Goal: Check status: Check status

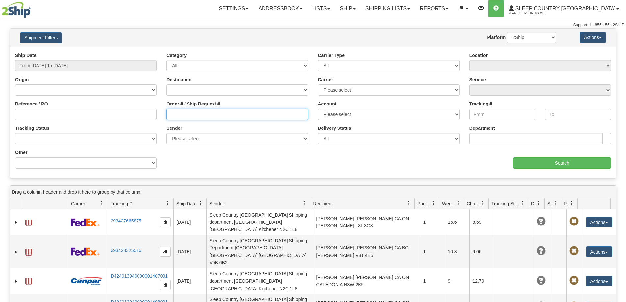
click at [190, 110] on input "Order # / Ship Request #" at bounding box center [238, 114] width 142 height 11
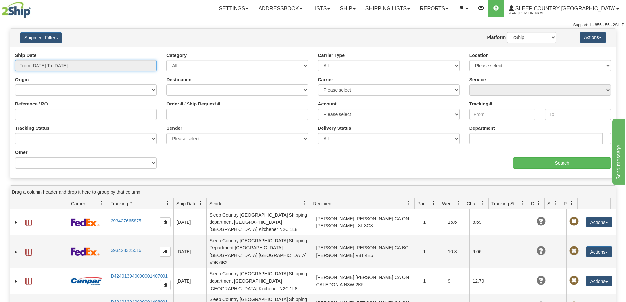
click at [70, 66] on input "From [DATE] To [DATE]" at bounding box center [86, 65] width 142 height 11
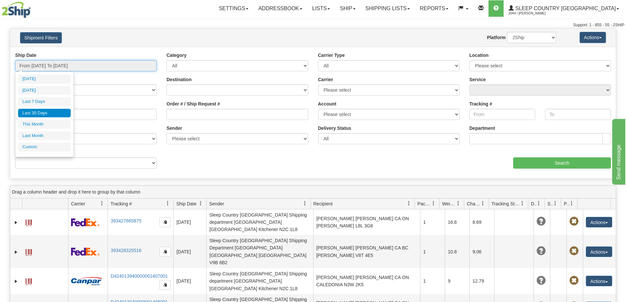
type input "[DATE]"
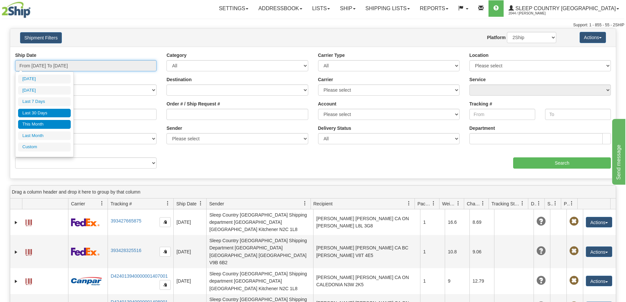
type input "[DATE]"
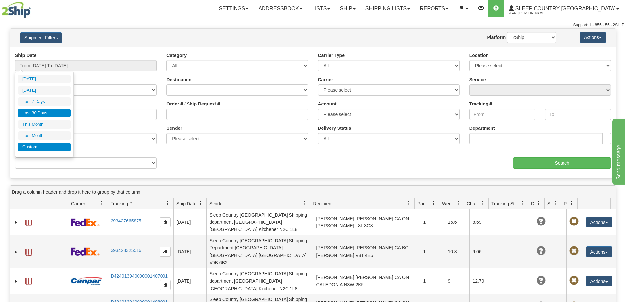
click at [42, 148] on li "Custom" at bounding box center [44, 147] width 53 height 9
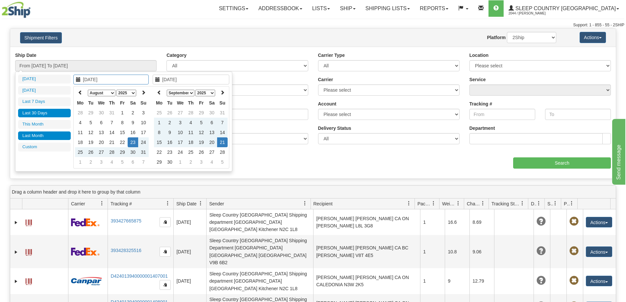
type input "[DATE]"
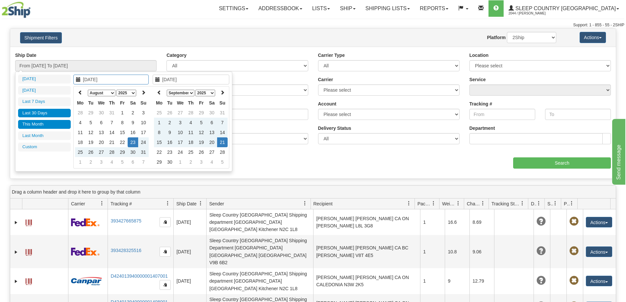
type input "[DATE]"
click at [79, 91] on icon at bounding box center [80, 92] width 5 height 5
click at [79, 92] on icon at bounding box center [80, 92] width 5 height 5
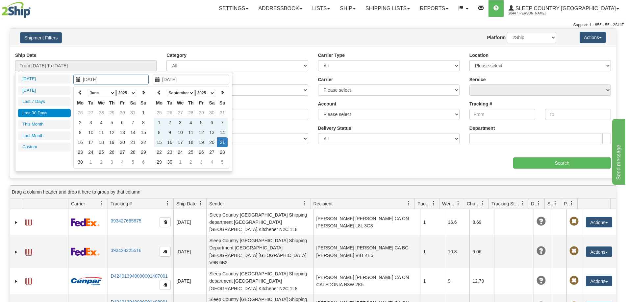
click at [79, 92] on icon at bounding box center [80, 92] width 5 height 5
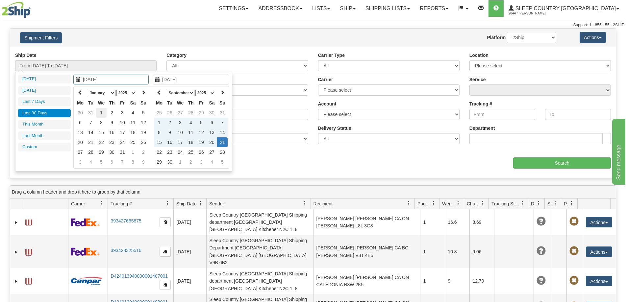
type input "[DATE]"
click at [101, 113] on td "1" at bounding box center [101, 113] width 11 height 10
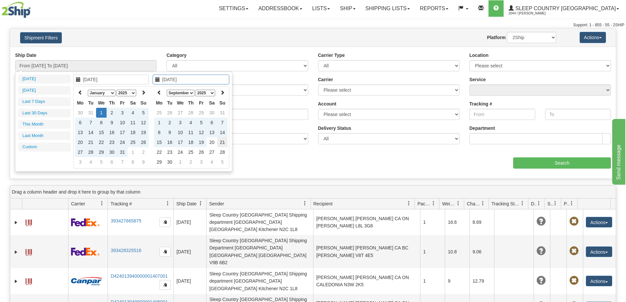
type input "[DATE]"
click at [220, 144] on td "21" at bounding box center [222, 143] width 11 height 10
type input "From [DATE] To [DATE]"
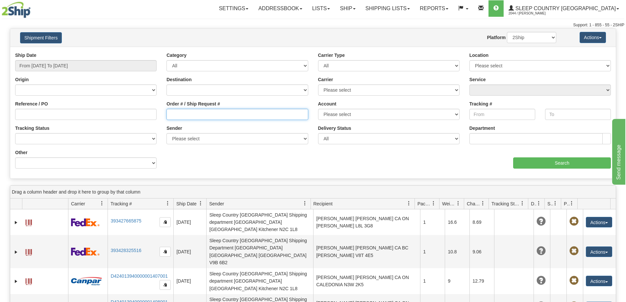
click at [179, 118] on input "Order # / Ship Request #" at bounding box center [238, 114] width 142 height 11
paste input "9000H383667"
type input "9000H383667"
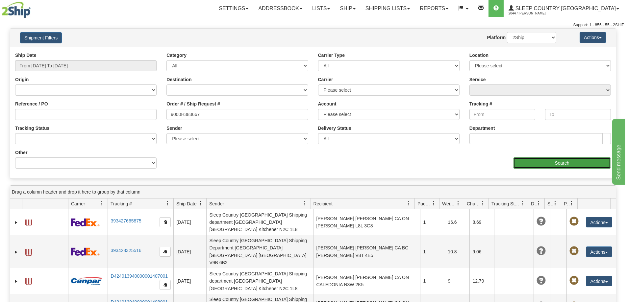
click at [555, 165] on input "Search" at bounding box center [562, 163] width 98 height 11
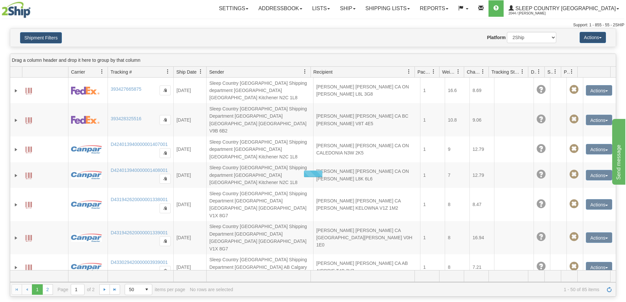
click at [393, 34] on div "Website Agent Nothing selected Client User Platform 2Ship Imported" at bounding box center [338, 37] width 447 height 11
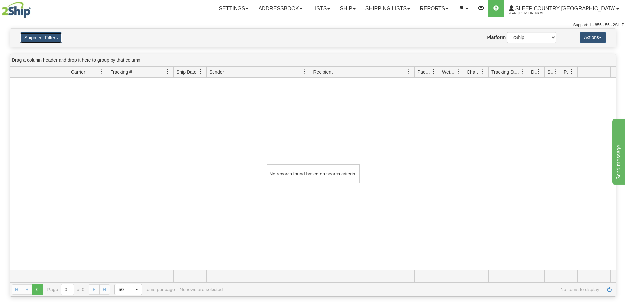
click at [52, 41] on button "Shipment Filters" at bounding box center [41, 37] width 42 height 11
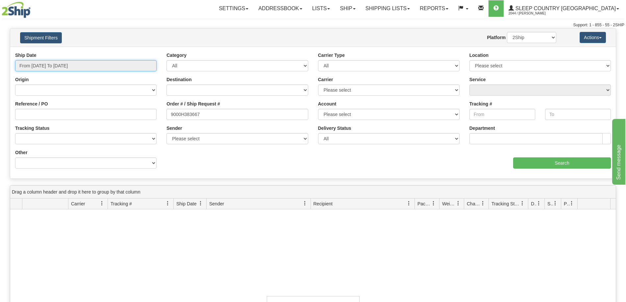
click at [48, 68] on input "From [DATE] To [DATE]" at bounding box center [86, 65] width 142 height 11
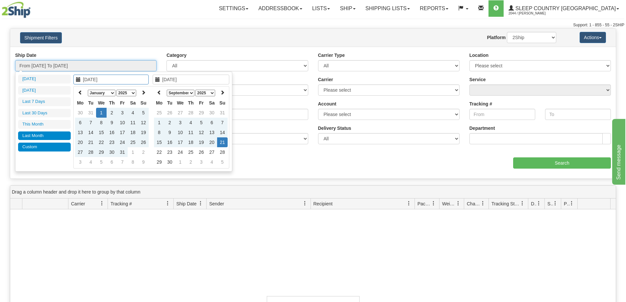
type input "[DATE]"
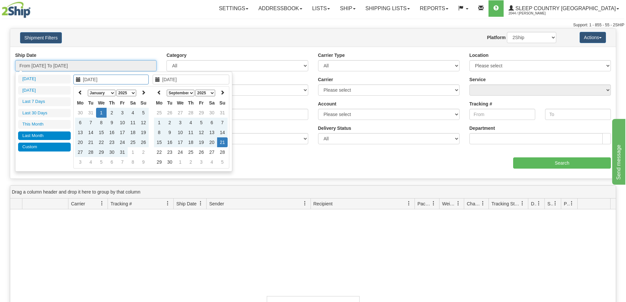
type input "[DATE]"
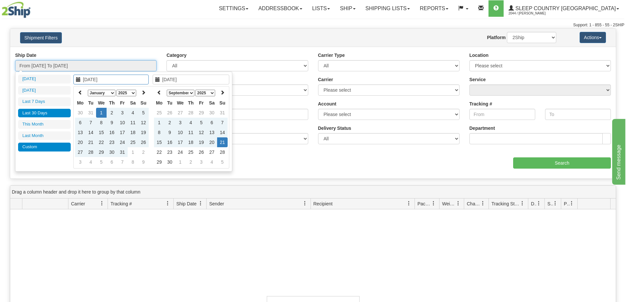
type input "[DATE]"
click at [49, 112] on li "Last 30 Days" at bounding box center [44, 113] width 53 height 9
type input "From [DATE] To [DATE]"
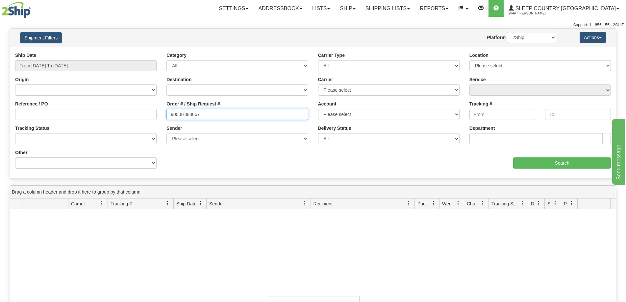
click at [170, 114] on input "9000H383667" at bounding box center [238, 114] width 142 height 11
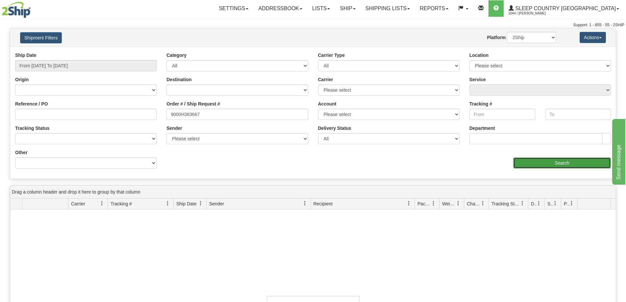
click at [532, 162] on input "Search" at bounding box center [562, 163] width 98 height 11
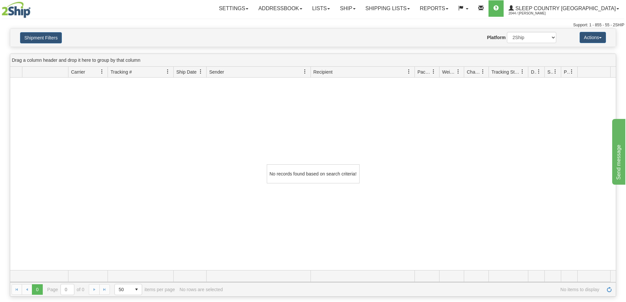
click at [62, 183] on div "No records found based on search criteria!" at bounding box center [313, 174] width 606 height 193
